Goal: Find specific page/section: Find specific page/section

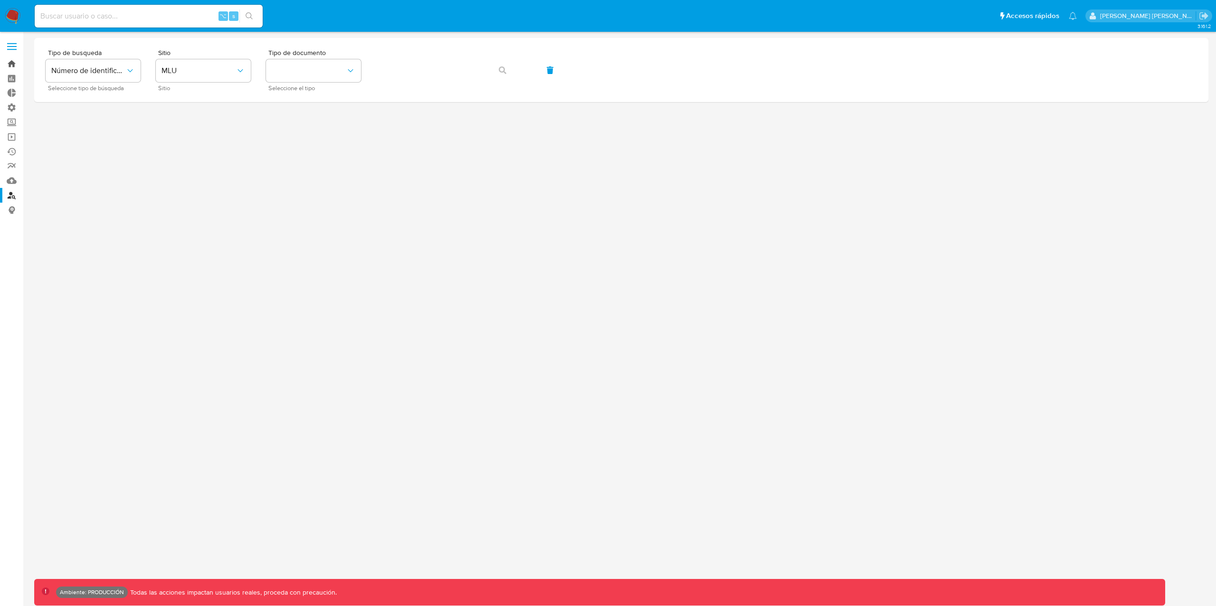
click at [13, 63] on link "Bandeja" at bounding box center [56, 64] width 113 height 15
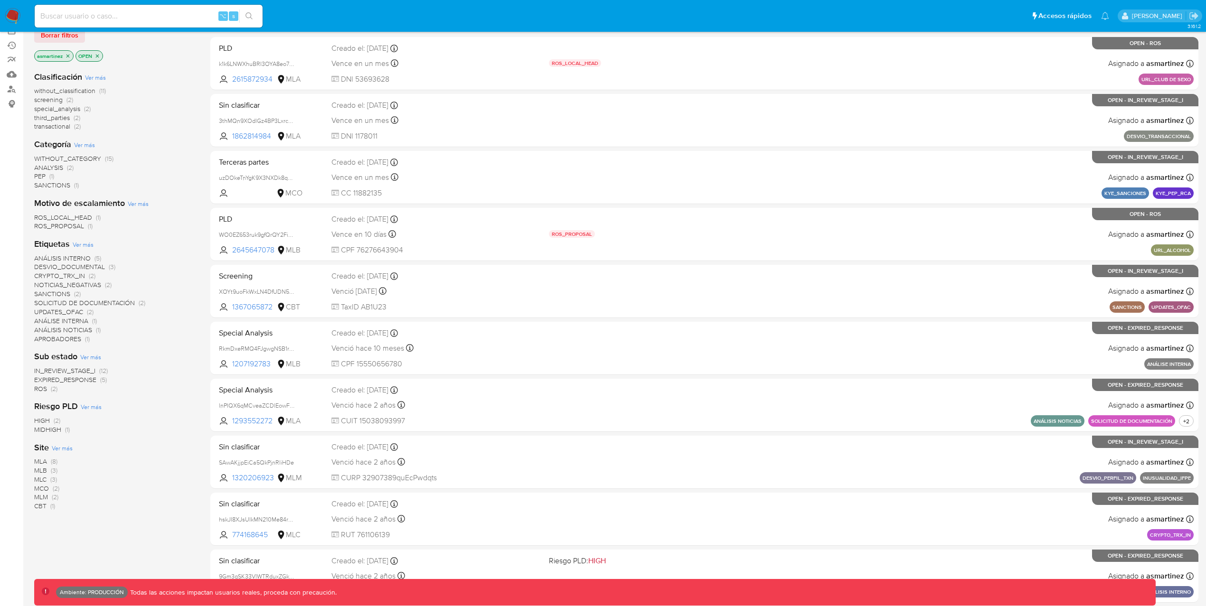
scroll to position [104, 0]
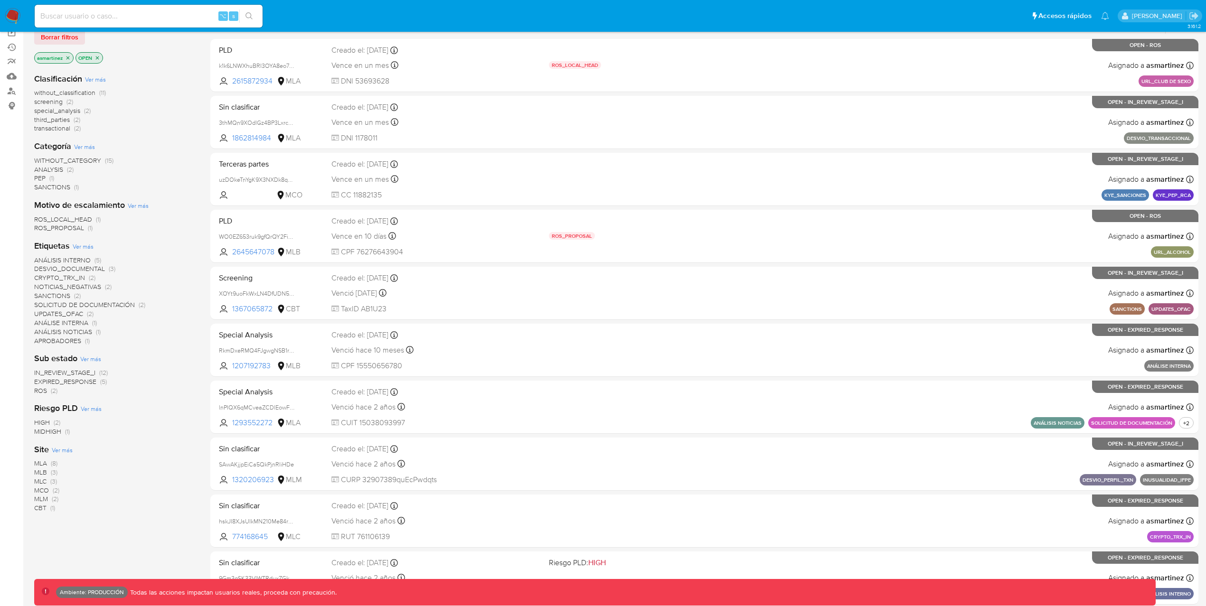
click at [96, 59] on icon "close-filter" at bounding box center [97, 57] width 3 height 3
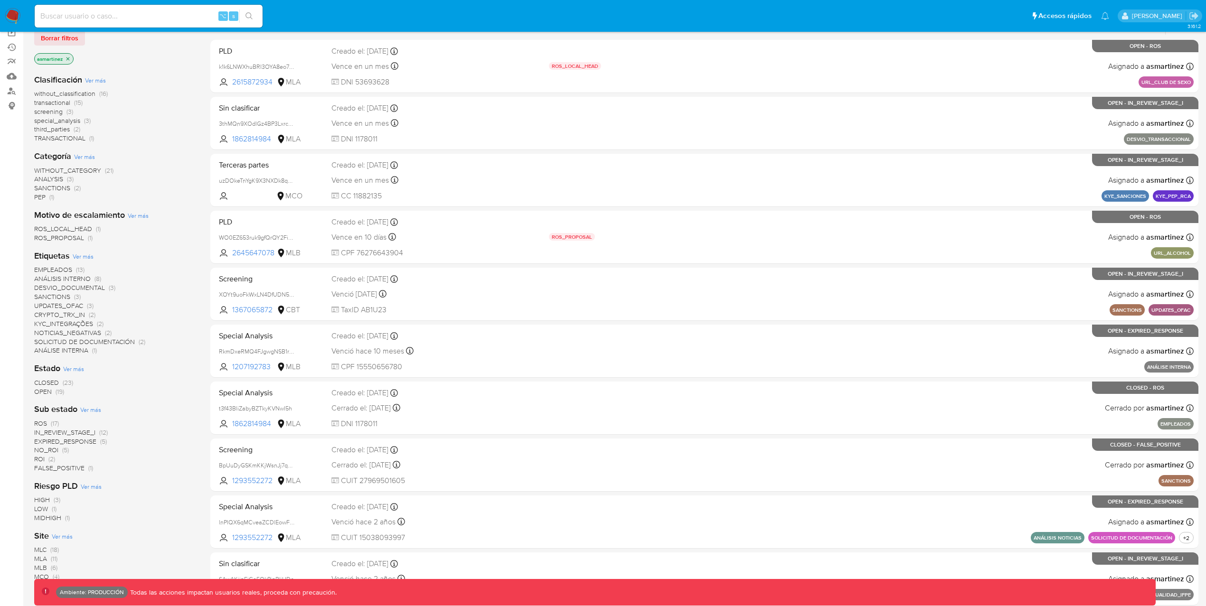
click at [50, 381] on span "CLOSED" at bounding box center [46, 382] width 25 height 9
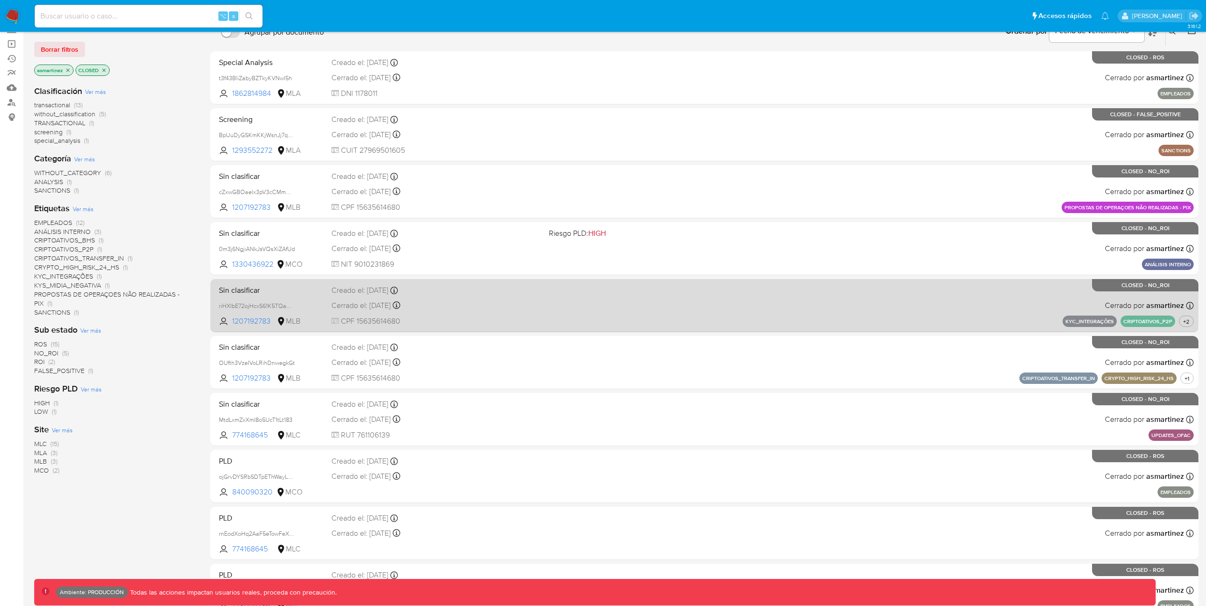
scroll to position [87, 0]
